Goal: Use online tool/utility: Utilize a website feature to perform a specific function

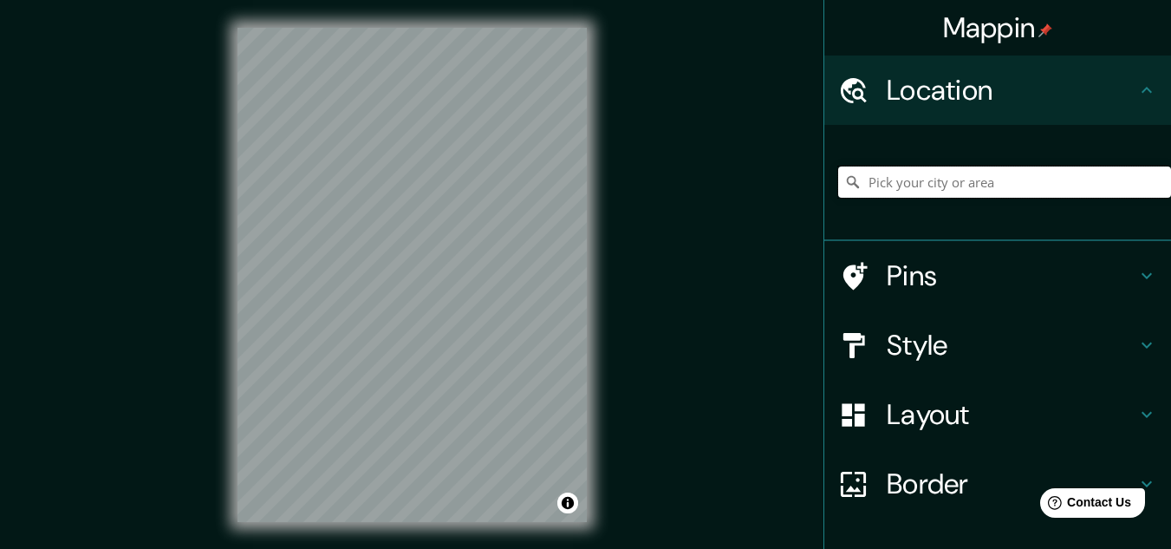
click at [939, 176] on input "Pick your city or area" at bounding box center [1004, 181] width 333 height 31
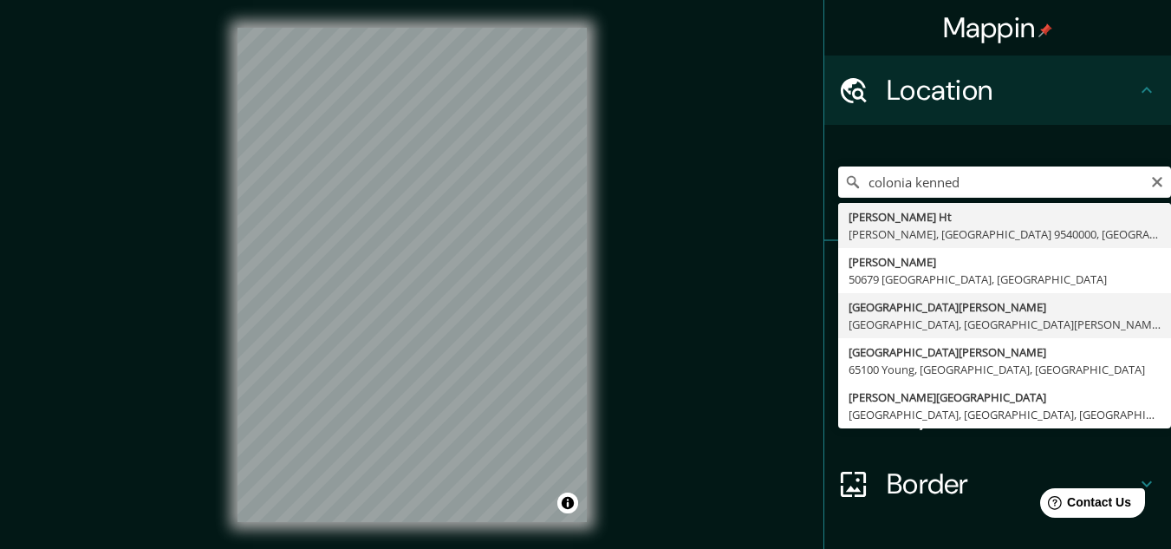
type input "[GEOGRAPHIC_DATA][PERSON_NAME], [GEOGRAPHIC_DATA], [GEOGRAPHIC_DATA][PERSON_NAM…"
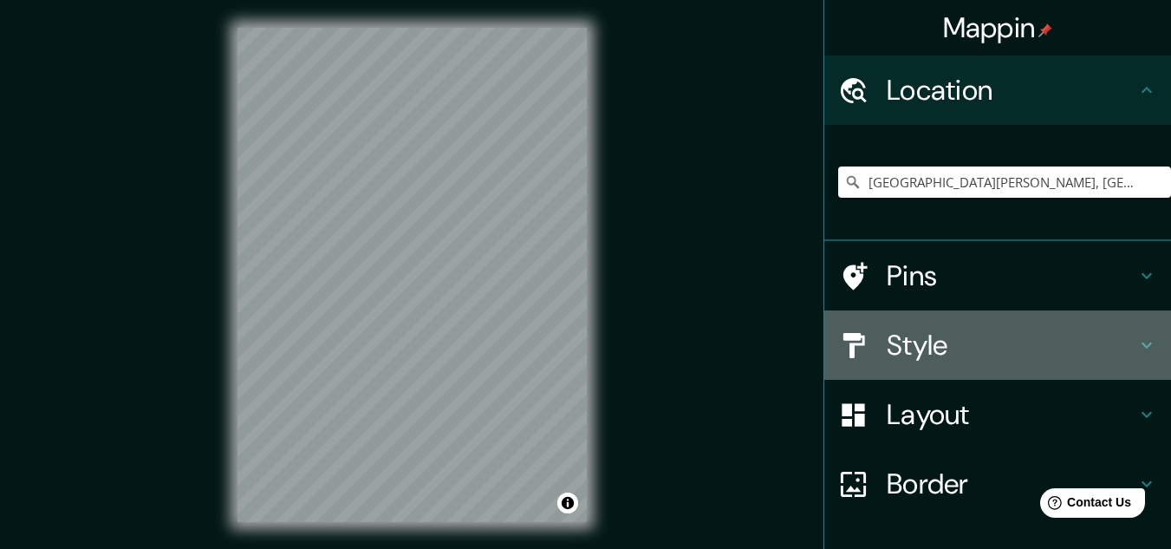
click at [982, 341] on h4 "Style" at bounding box center [1012, 345] width 250 height 35
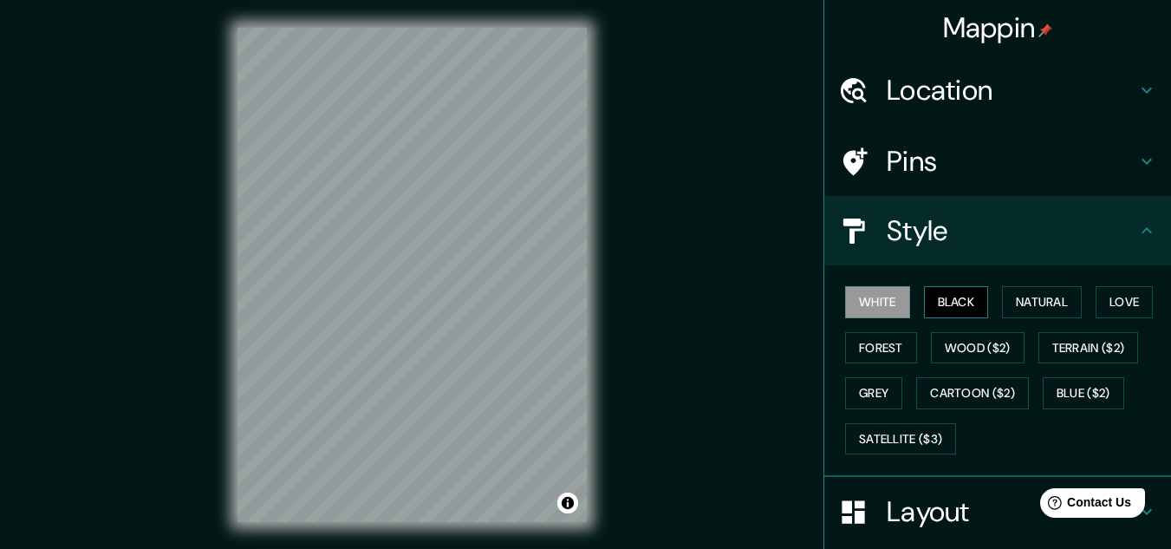
click at [953, 298] on button "Black" at bounding box center [956, 302] width 65 height 32
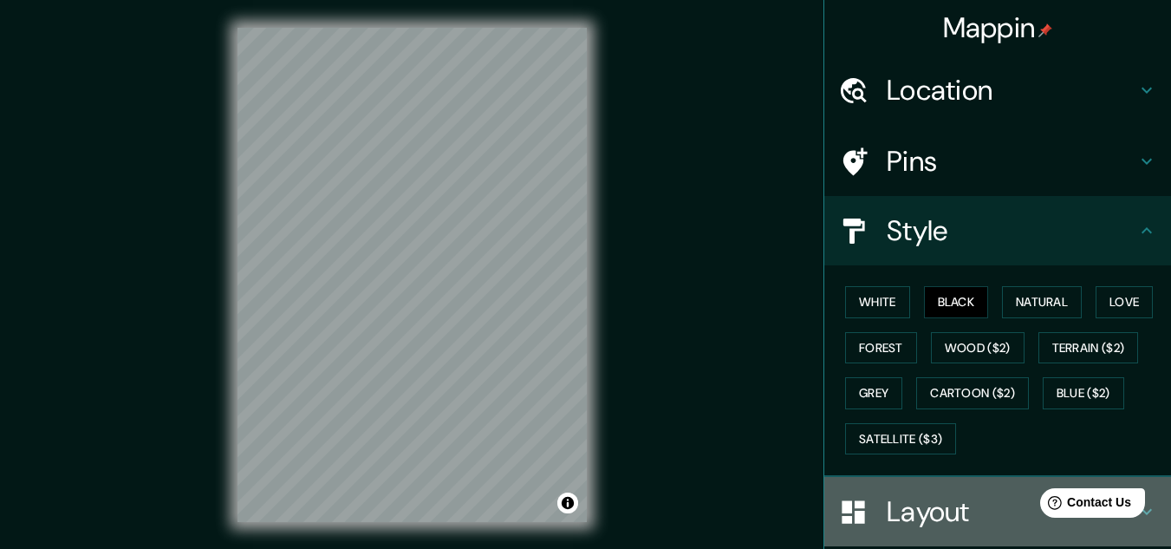
click at [936, 504] on h4 "Layout" at bounding box center [1012, 511] width 250 height 35
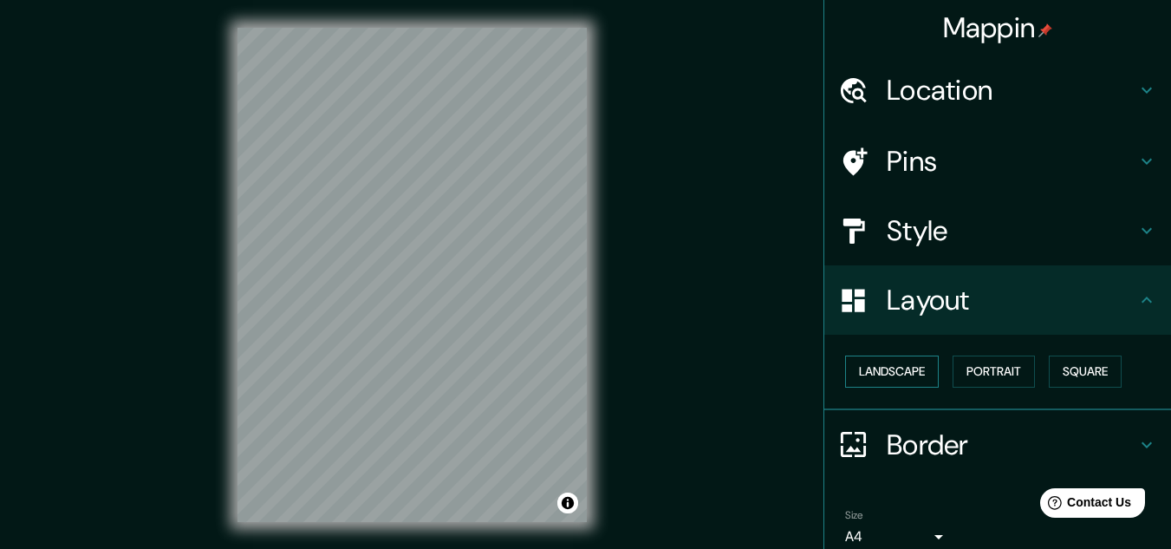
click at [898, 369] on button "Landscape" at bounding box center [892, 371] width 94 height 32
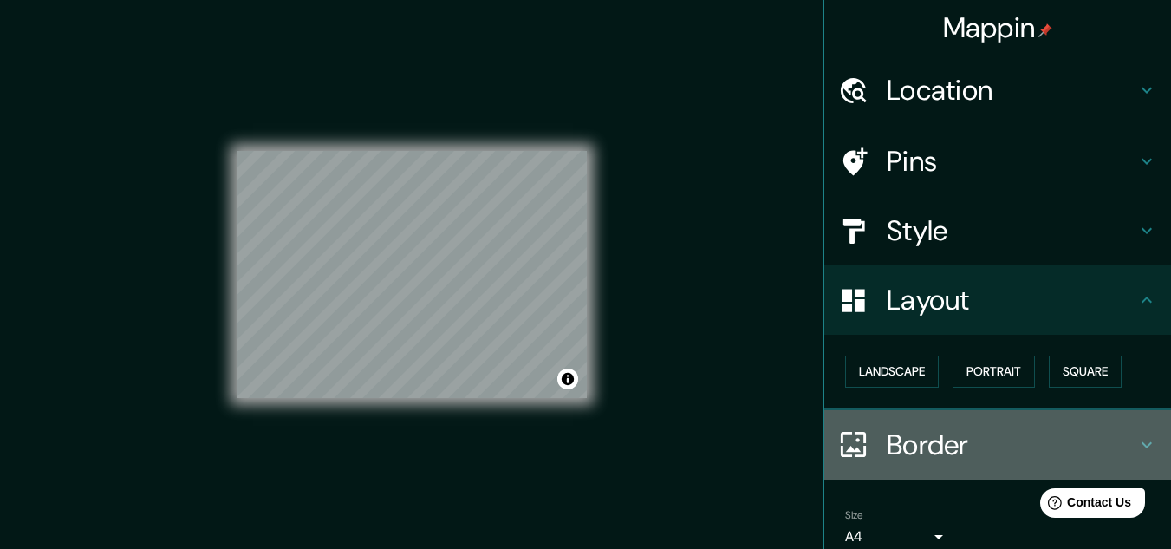
click at [992, 436] on h4 "Border" at bounding box center [1012, 444] width 250 height 35
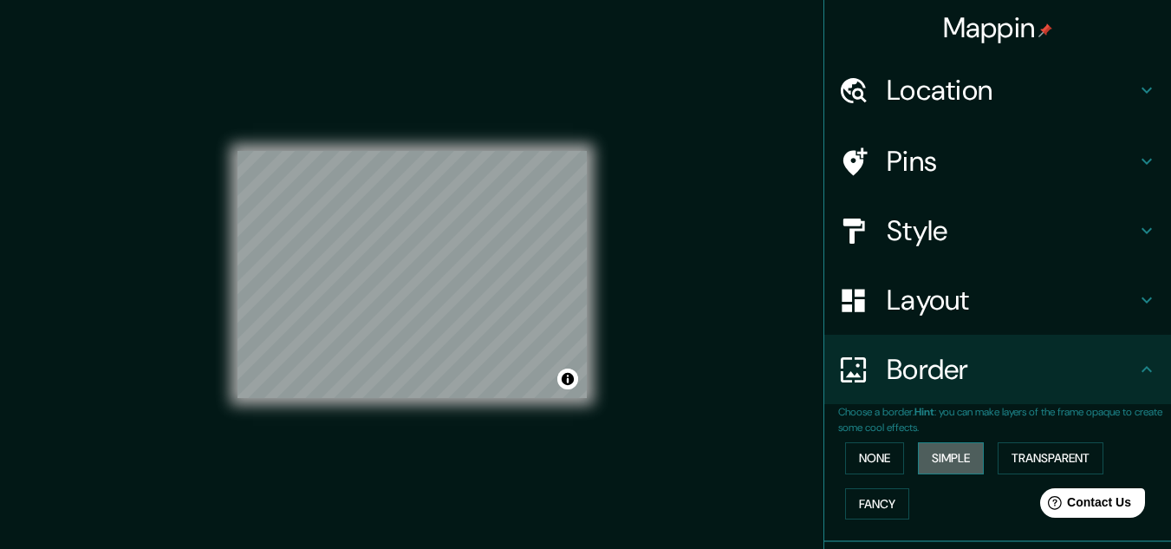
click at [941, 457] on button "Simple" at bounding box center [951, 458] width 66 height 32
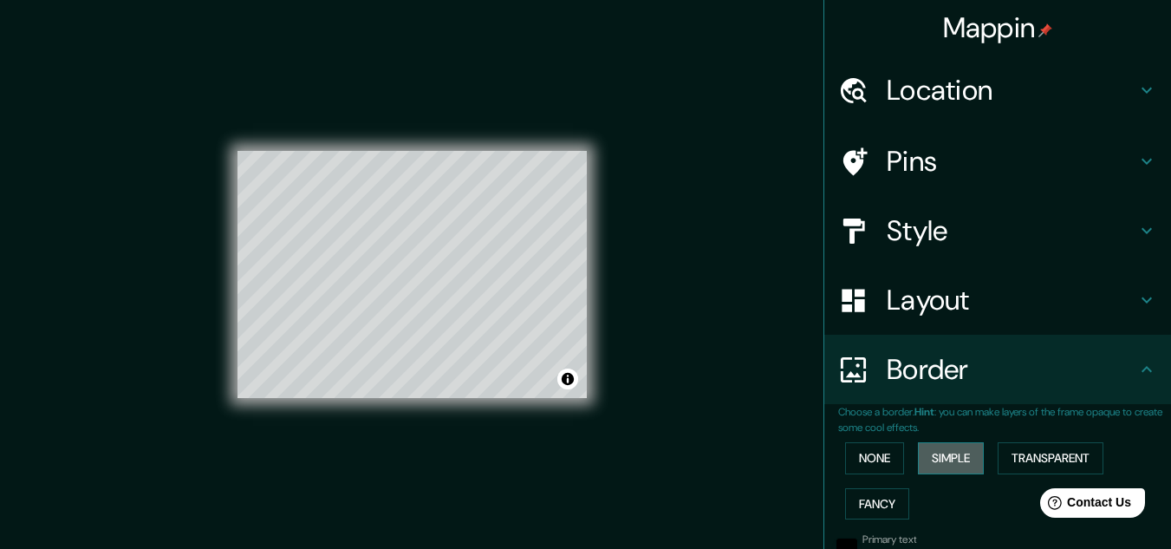
click at [941, 457] on button "Simple" at bounding box center [951, 458] width 66 height 32
type input "161"
type input "32"
drag, startPoint x: 894, startPoint y: 452, endPoint x: 870, endPoint y: 451, distance: 23.4
click at [870, 451] on div "None Simple Transparent Fancy" at bounding box center [1004, 480] width 333 height 91
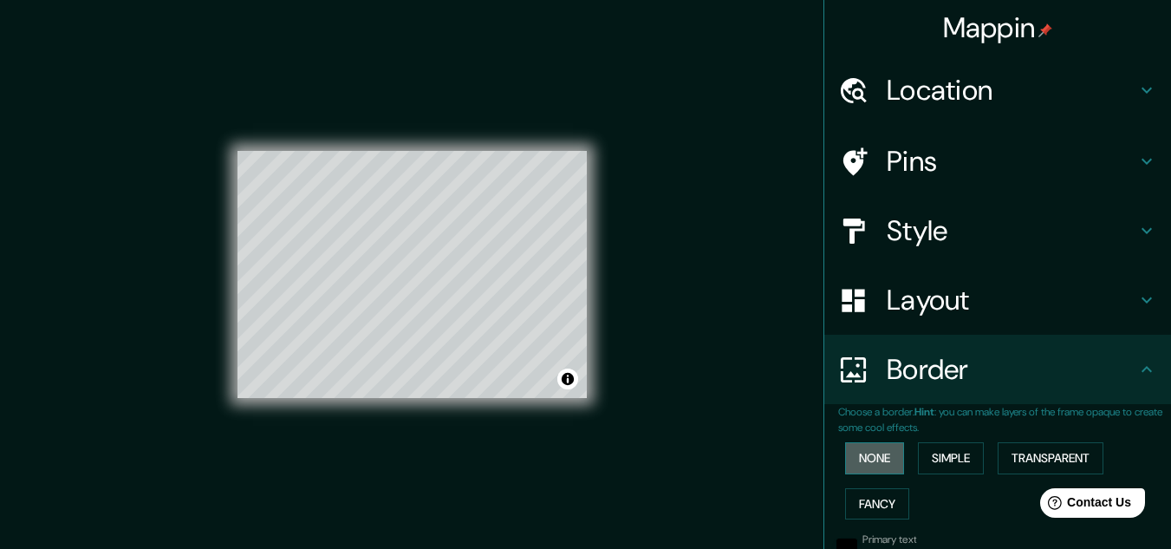
click at [870, 451] on button "None" at bounding box center [874, 458] width 59 height 32
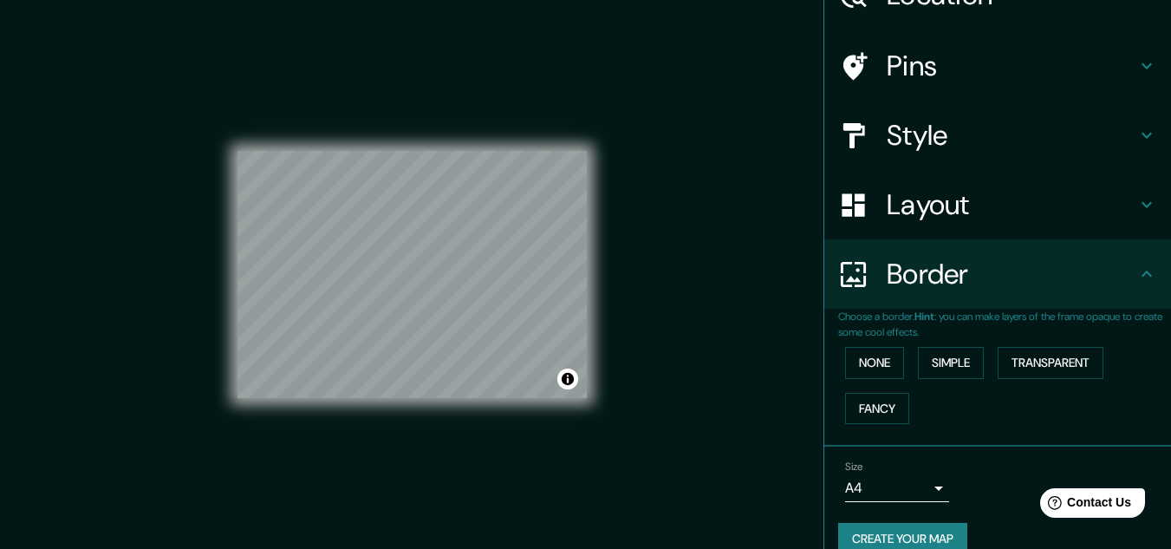
scroll to position [122, 0]
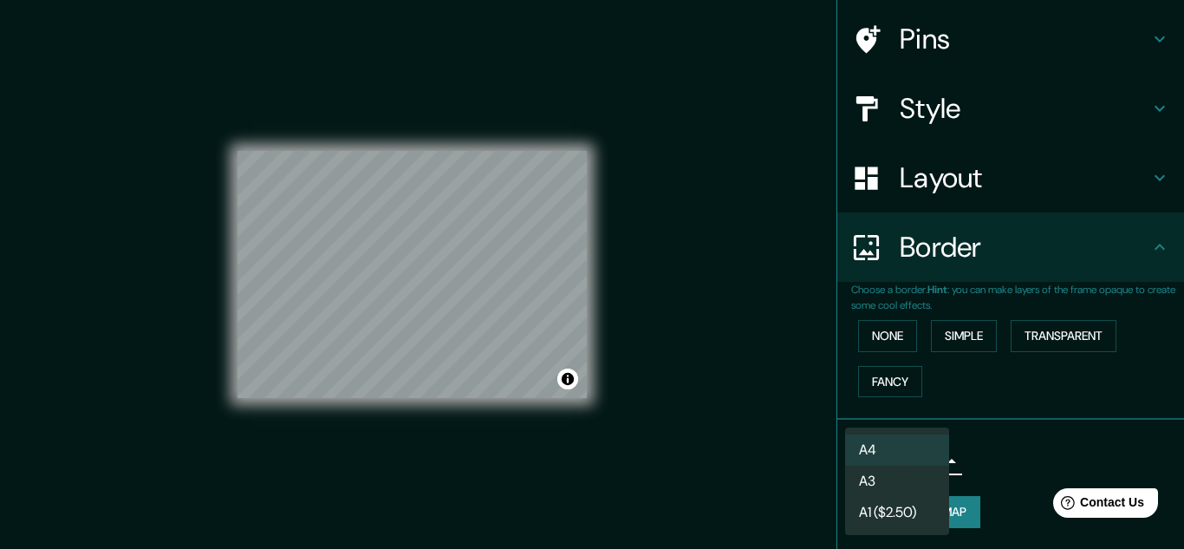
click at [851, 456] on body "Mappin Location [GEOGRAPHIC_DATA][PERSON_NAME], [GEOGRAPHIC_DATA], [GEOGRAPHIC_…" at bounding box center [592, 274] width 1184 height 549
click at [906, 477] on li "A3" at bounding box center [897, 480] width 104 height 31
click at [894, 455] on body "Mappin Location [GEOGRAPHIC_DATA][PERSON_NAME], [GEOGRAPHIC_DATA], [GEOGRAPHIC_…" at bounding box center [592, 274] width 1184 height 549
click at [862, 436] on li "A4" at bounding box center [897, 449] width 104 height 31
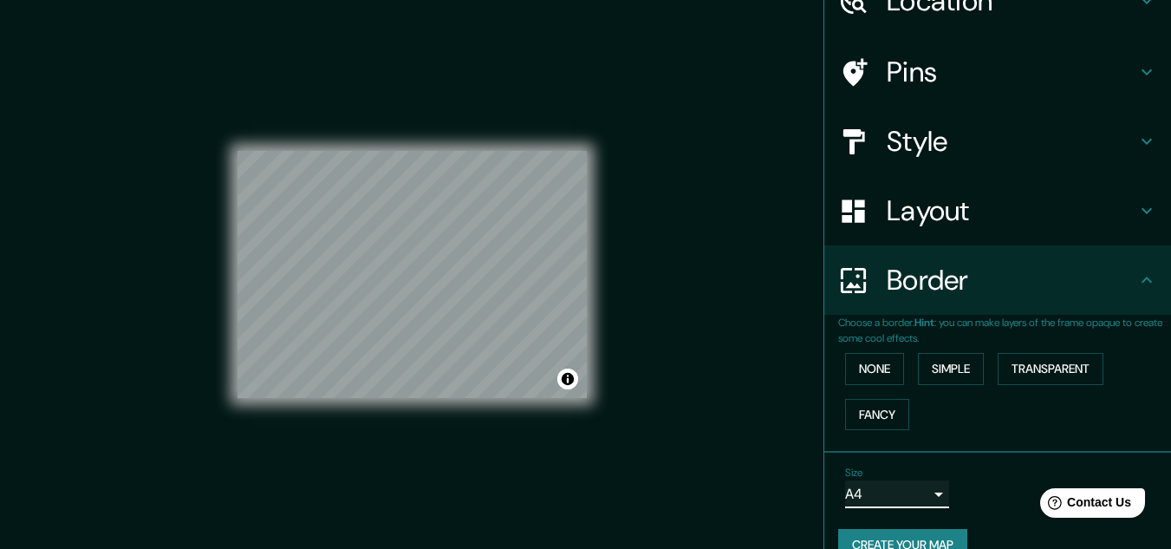
scroll to position [88, 0]
click at [652, 306] on div "Mappin Location [GEOGRAPHIC_DATA][PERSON_NAME], [GEOGRAPHIC_DATA], [GEOGRAPHIC_…" at bounding box center [585, 288] width 1171 height 577
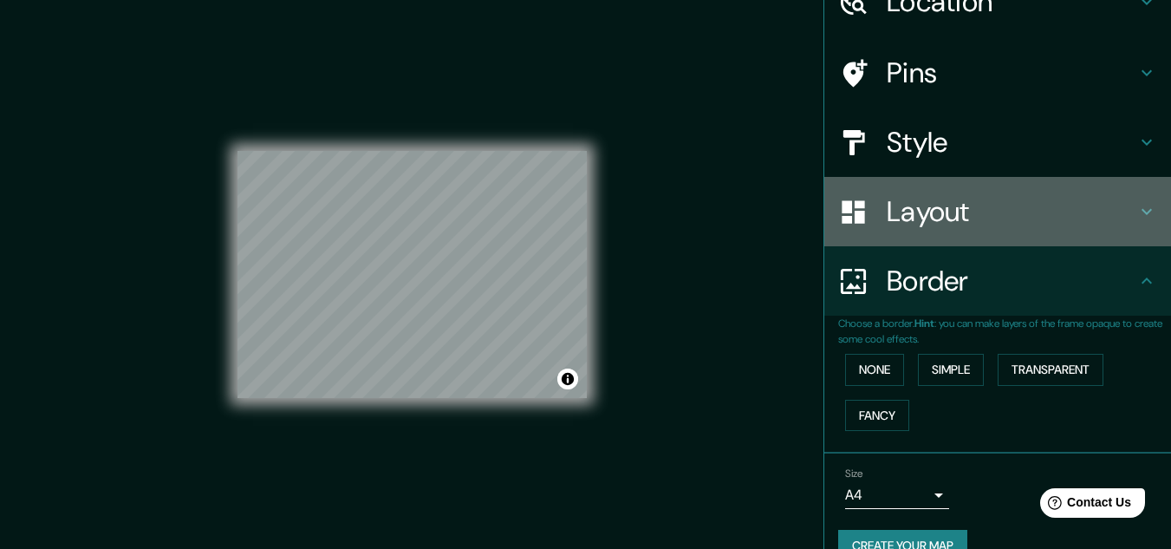
click at [1075, 199] on h4 "Layout" at bounding box center [1012, 211] width 250 height 35
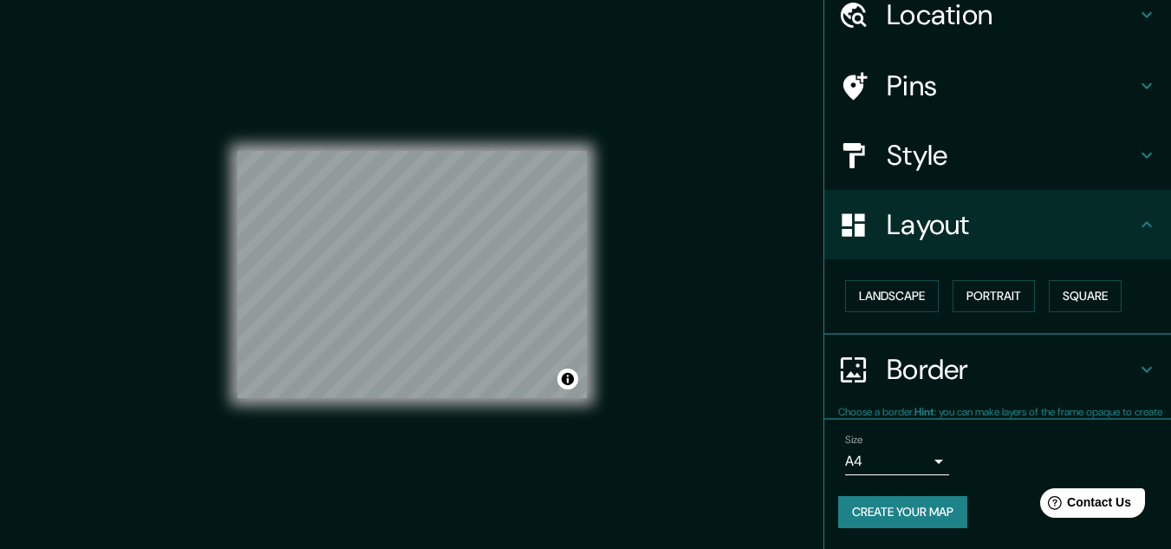
scroll to position [75, 0]
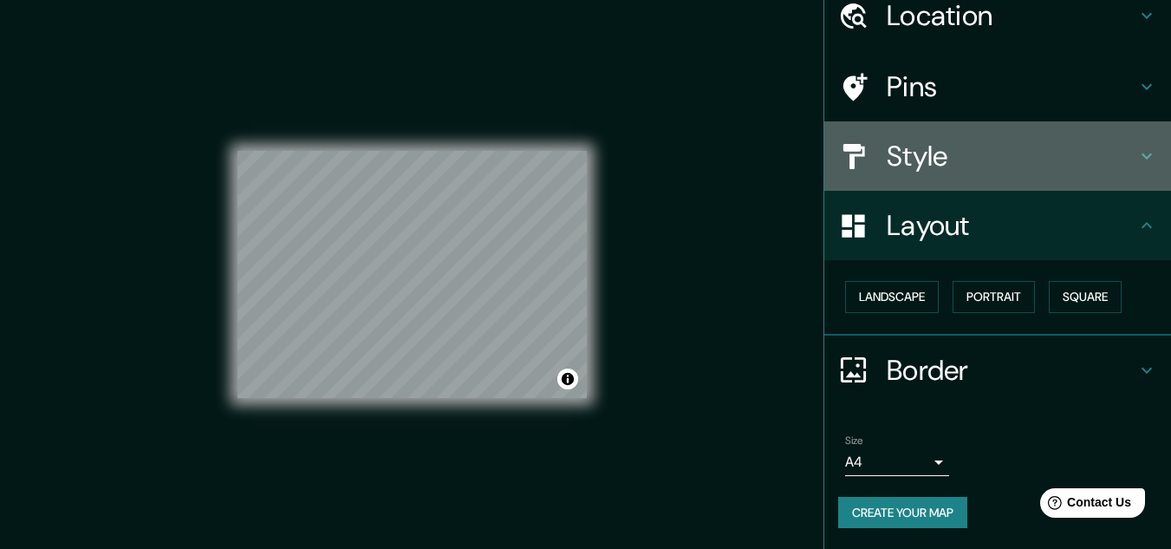
click at [1028, 127] on div "Style" at bounding box center [997, 155] width 347 height 69
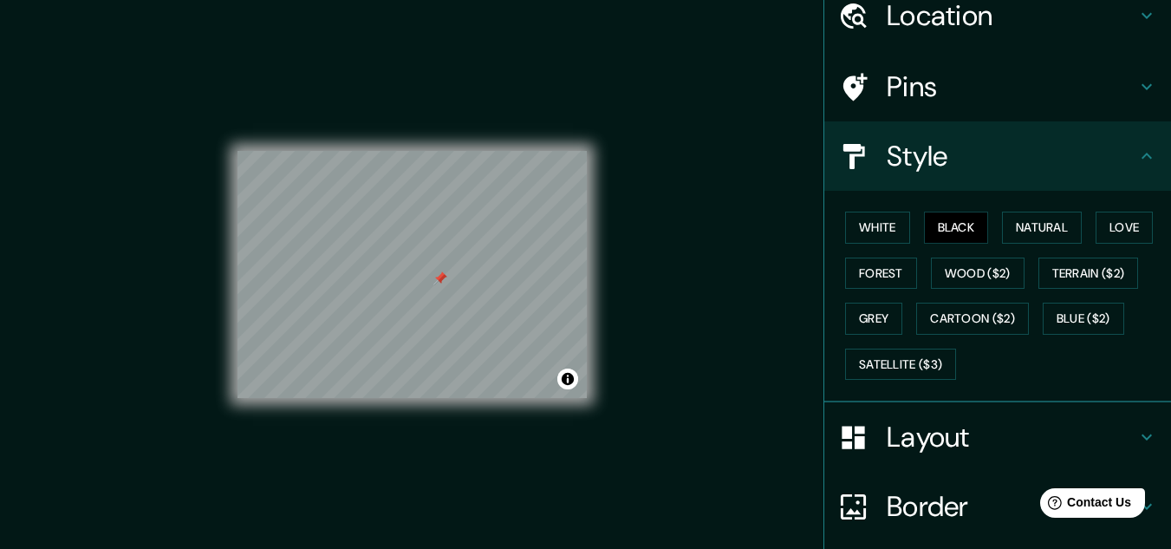
drag, startPoint x: 623, startPoint y: 282, endPoint x: 660, endPoint y: 263, distance: 41.5
click at [660, 263] on div "Mappin Location [GEOGRAPHIC_DATA][PERSON_NAME], [GEOGRAPHIC_DATA], [GEOGRAPHIC_…" at bounding box center [585, 288] width 1171 height 577
click at [1094, 78] on h4 "Pins" at bounding box center [1012, 86] width 250 height 35
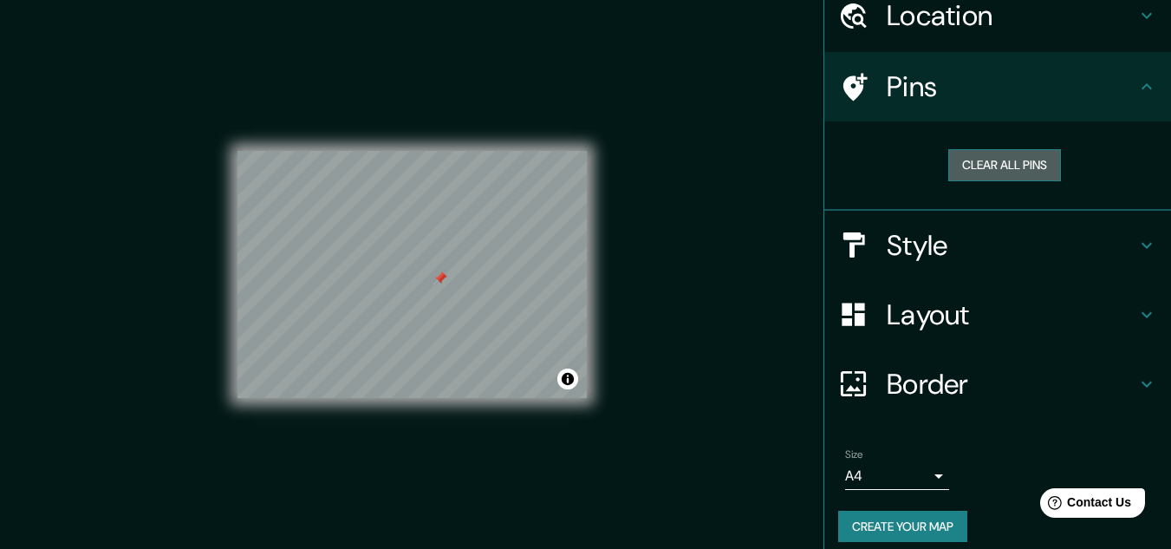
click at [986, 166] on button "Clear all pins" at bounding box center [1004, 165] width 113 height 32
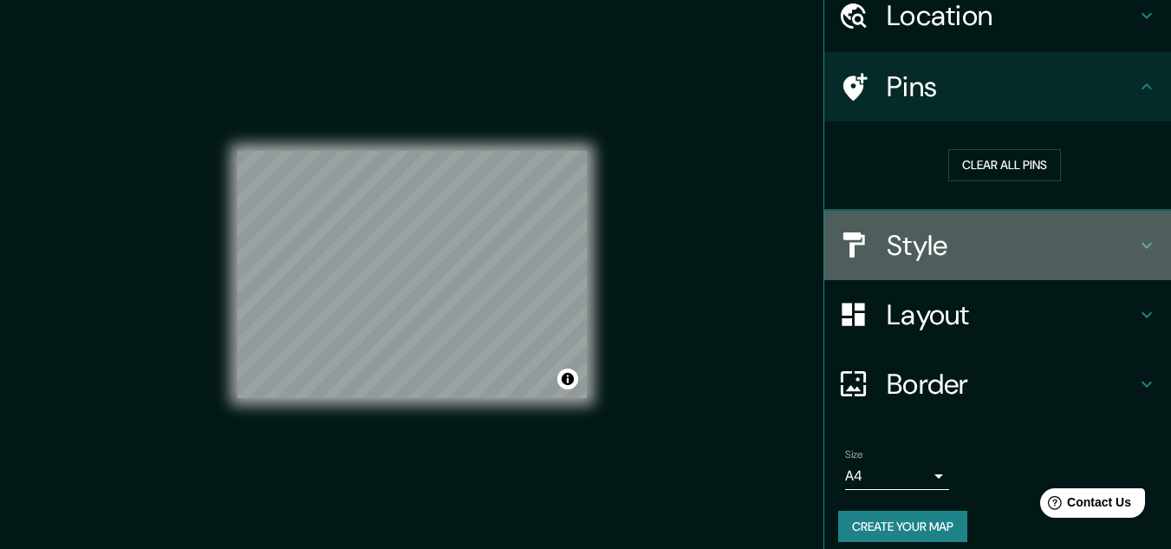
click at [934, 259] on h4 "Style" at bounding box center [1012, 245] width 250 height 35
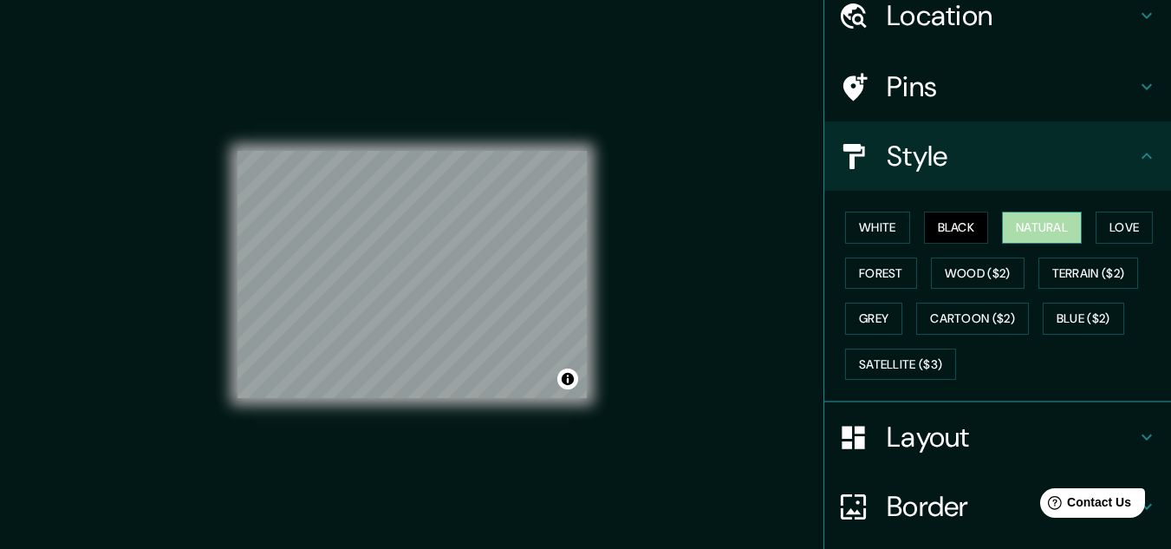
click at [1070, 235] on button "Natural" at bounding box center [1042, 227] width 80 height 32
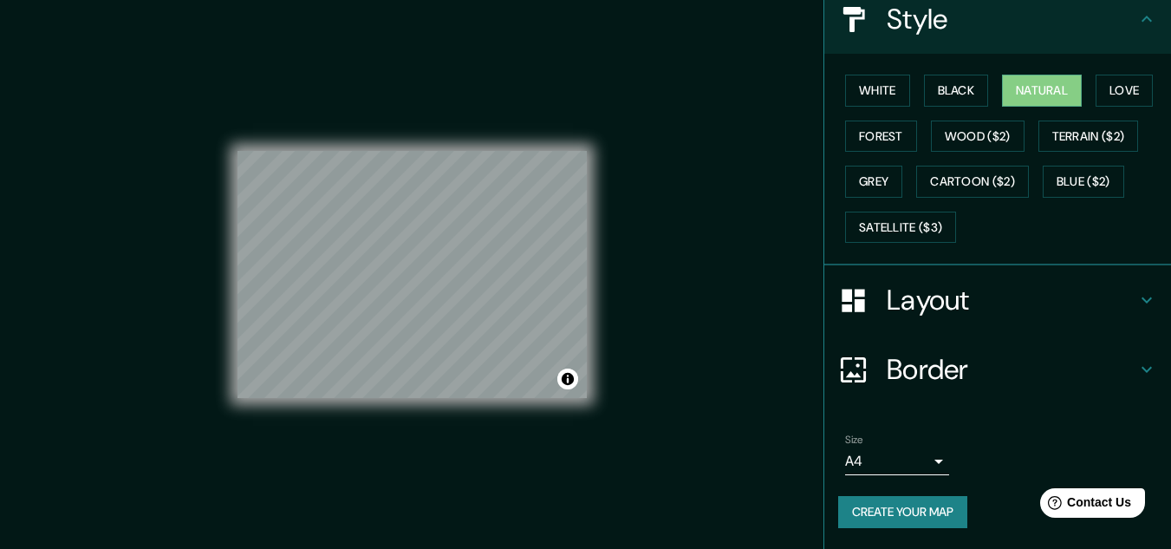
click at [881, 502] on button "Create your map" at bounding box center [902, 512] width 129 height 32
click at [705, 275] on div "Mappin Location [GEOGRAPHIC_DATA][PERSON_NAME], [GEOGRAPHIC_DATA], [GEOGRAPHIC_…" at bounding box center [585, 288] width 1171 height 577
click at [868, 508] on button "Create your map" at bounding box center [902, 512] width 129 height 32
click at [1154, 473] on li "Size A4 single Create your map" at bounding box center [997, 483] width 347 height 129
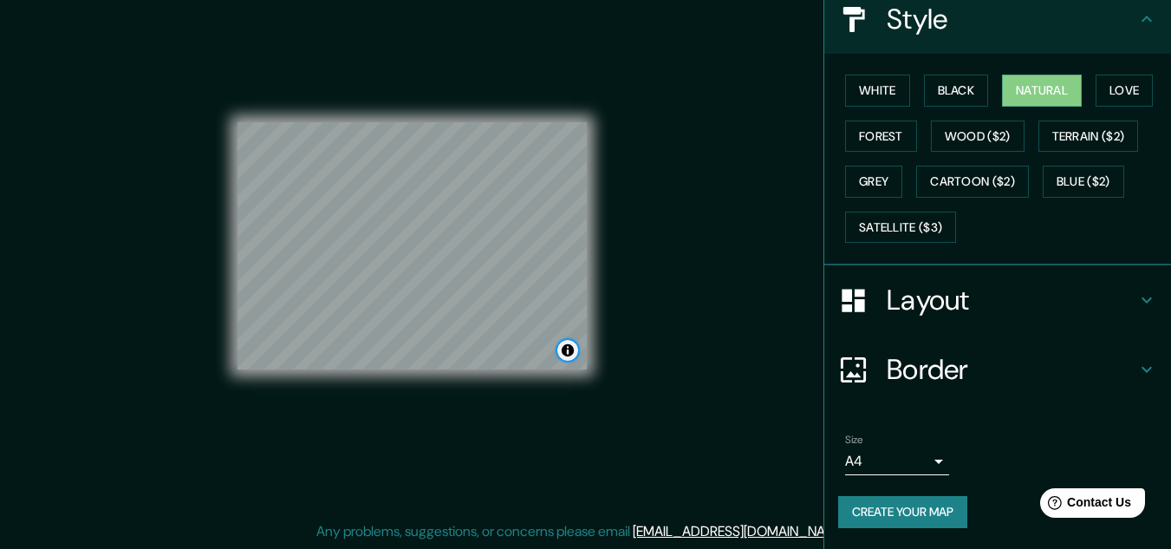
click at [565, 349] on button "Toggle attribution" at bounding box center [567, 350] width 21 height 21
click at [653, 168] on div "Mappin Location [GEOGRAPHIC_DATA][PERSON_NAME], [GEOGRAPHIC_DATA], [GEOGRAPHIC_…" at bounding box center [585, 259] width 1171 height 577
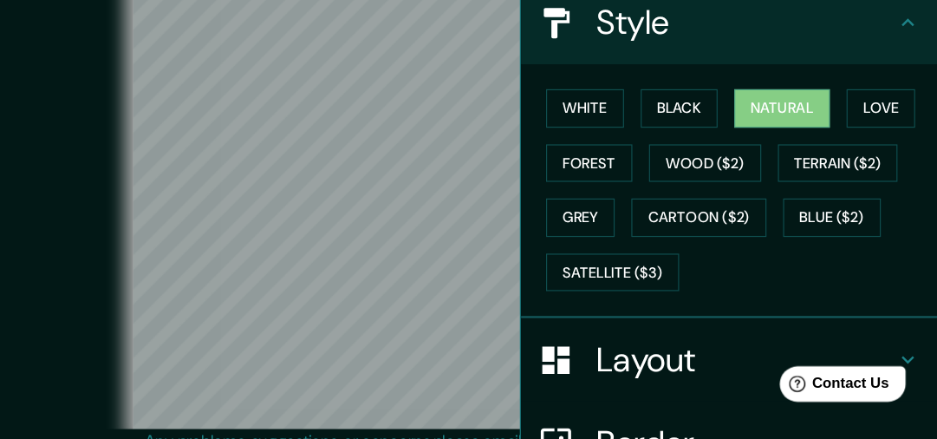
scroll to position [211, 0]
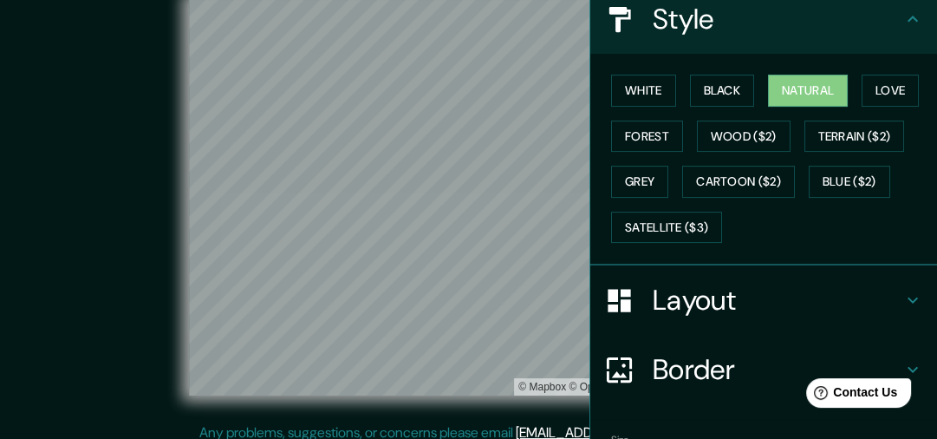
drag, startPoint x: 985, startPoint y: 3, endPoint x: 47, endPoint y: 225, distance: 963.7
click at [47, 225] on div "© Mapbox © OpenStreetMap Improve this map" at bounding box center [468, 197] width 843 height 394
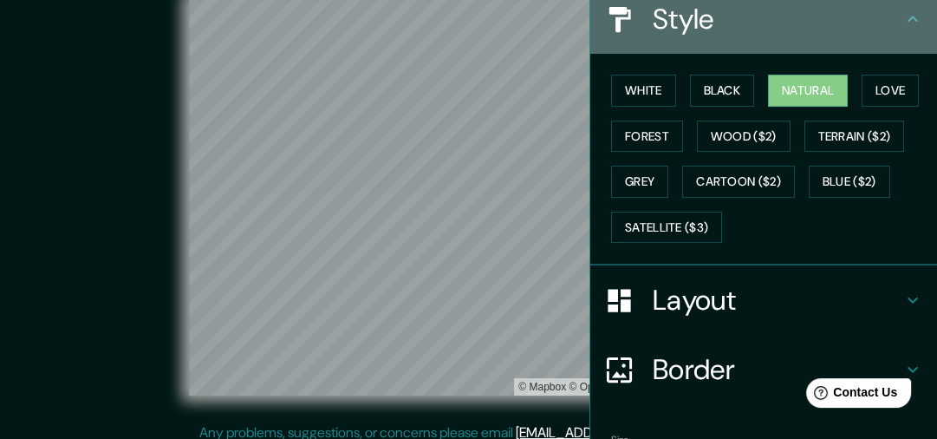
click at [903, 15] on icon at bounding box center [912, 19] width 21 height 21
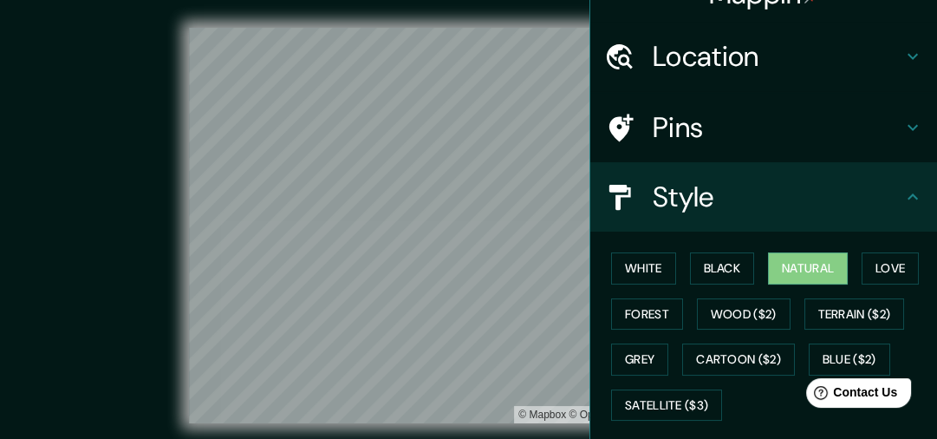
scroll to position [0, 0]
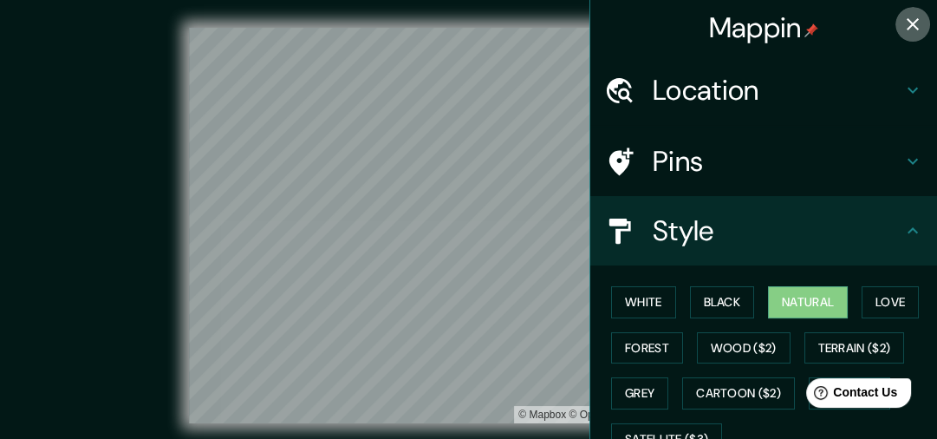
click at [902, 13] on button "button" at bounding box center [912, 24] width 35 height 35
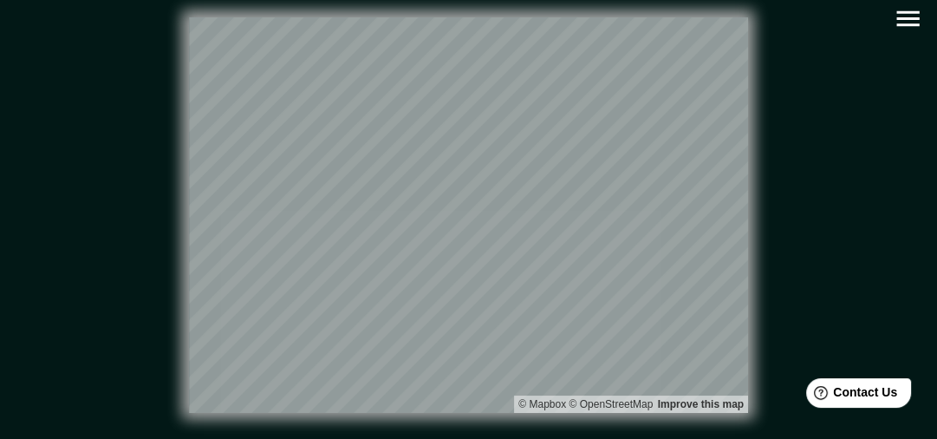
scroll to position [9, 0]
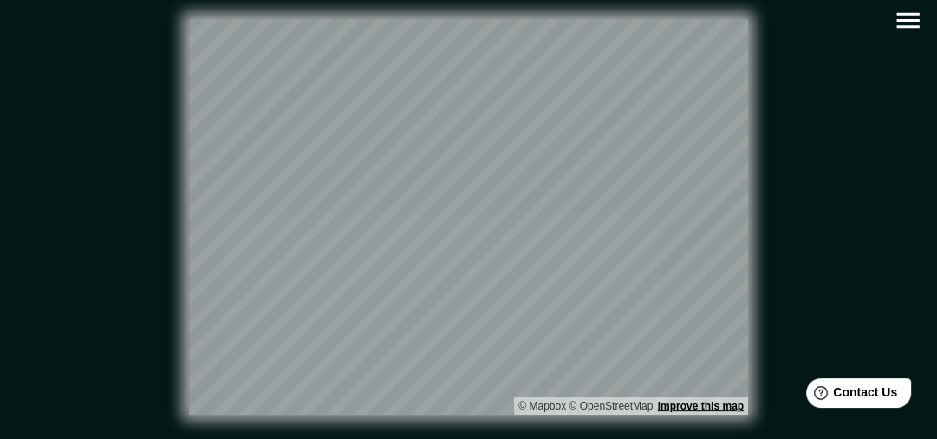
click at [727, 400] on link "Improve this map" at bounding box center [701, 406] width 86 height 12
click at [909, 24] on icon "button" at bounding box center [908, 20] width 30 height 30
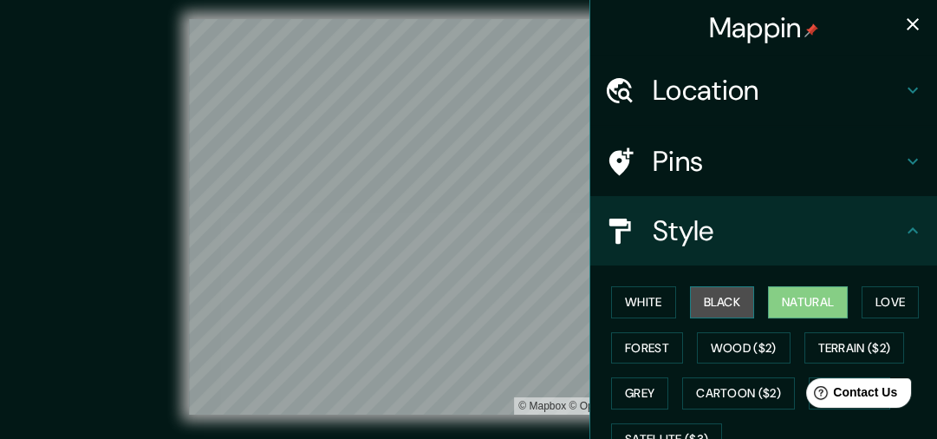
click at [707, 289] on button "Black" at bounding box center [722, 302] width 65 height 32
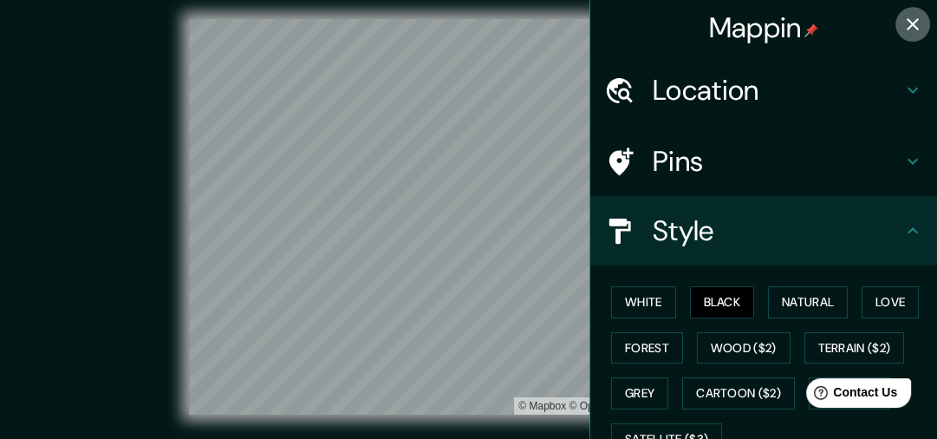
click at [907, 22] on icon "button" at bounding box center [912, 24] width 21 height 21
